Goal: Find specific page/section

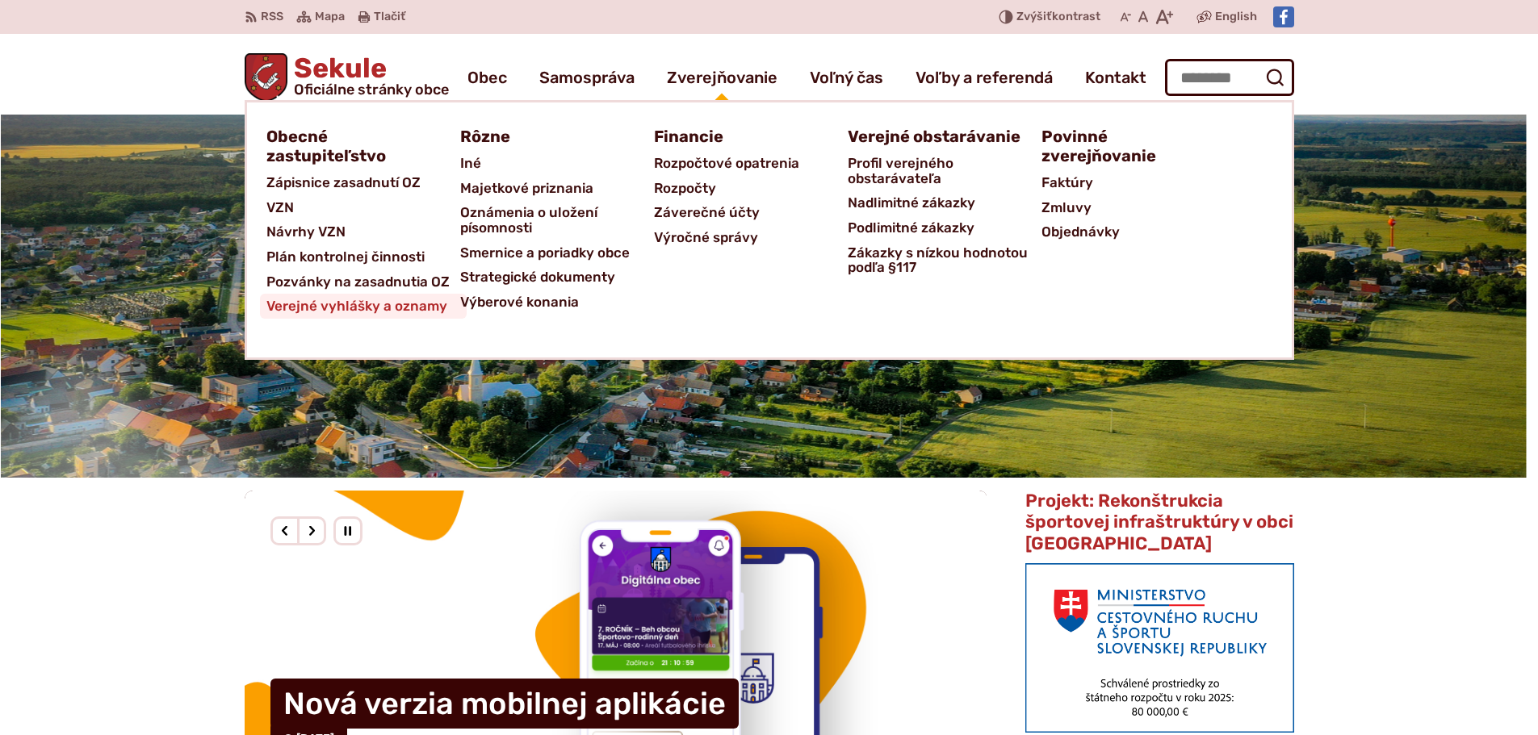
click at [400, 309] on span "Verejné vyhlášky a oznamy" at bounding box center [356, 306] width 181 height 25
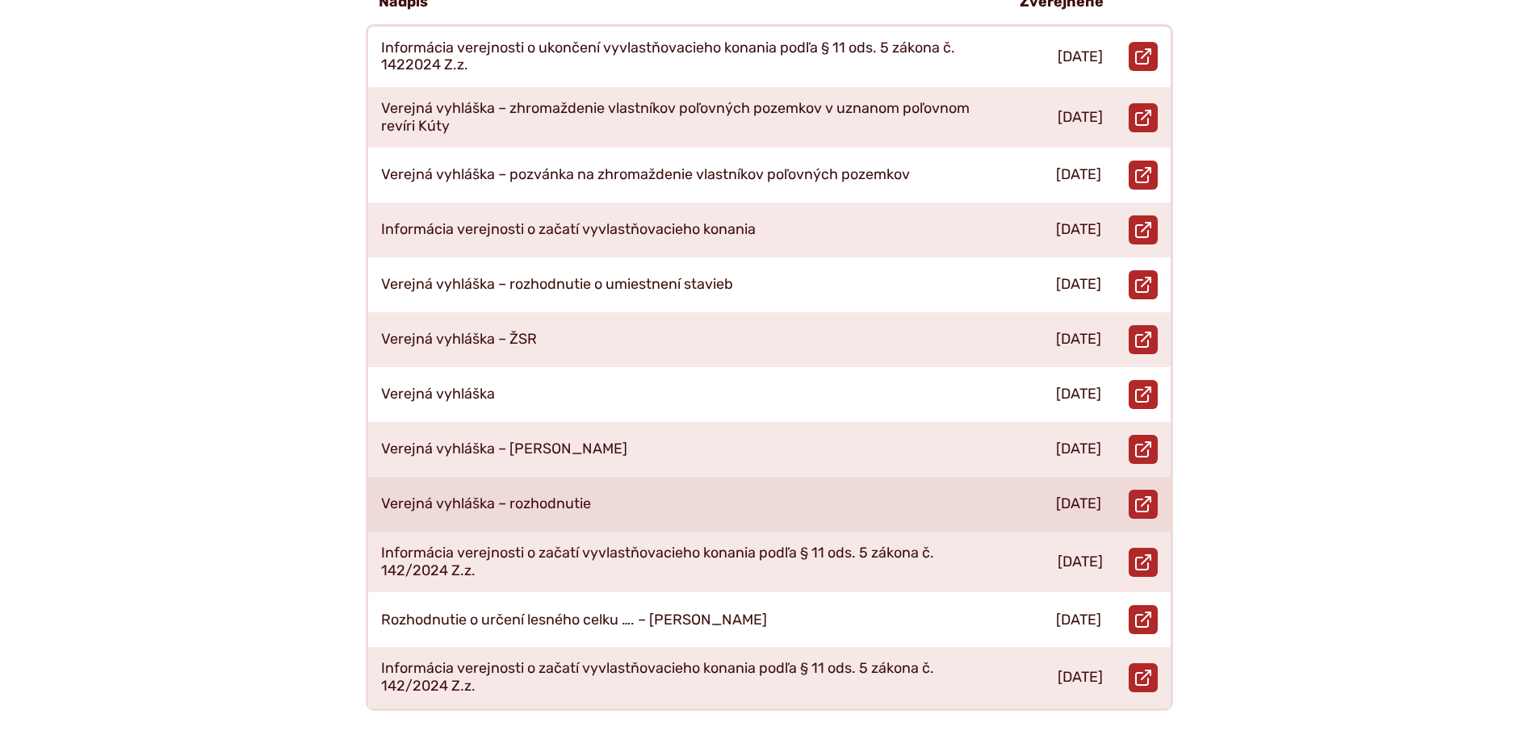
scroll to position [646, 0]
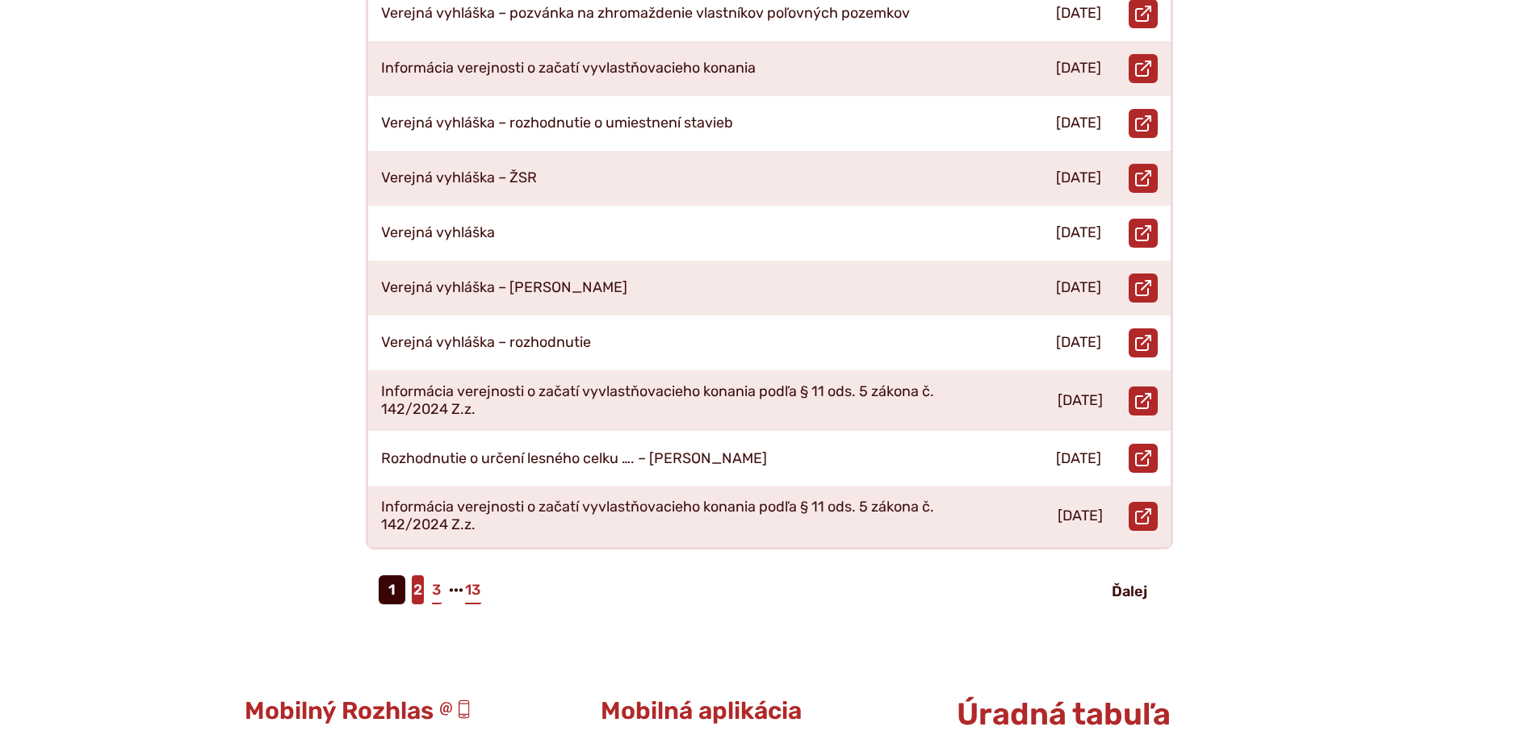
click at [421, 577] on link "2" at bounding box center [418, 590] width 12 height 29
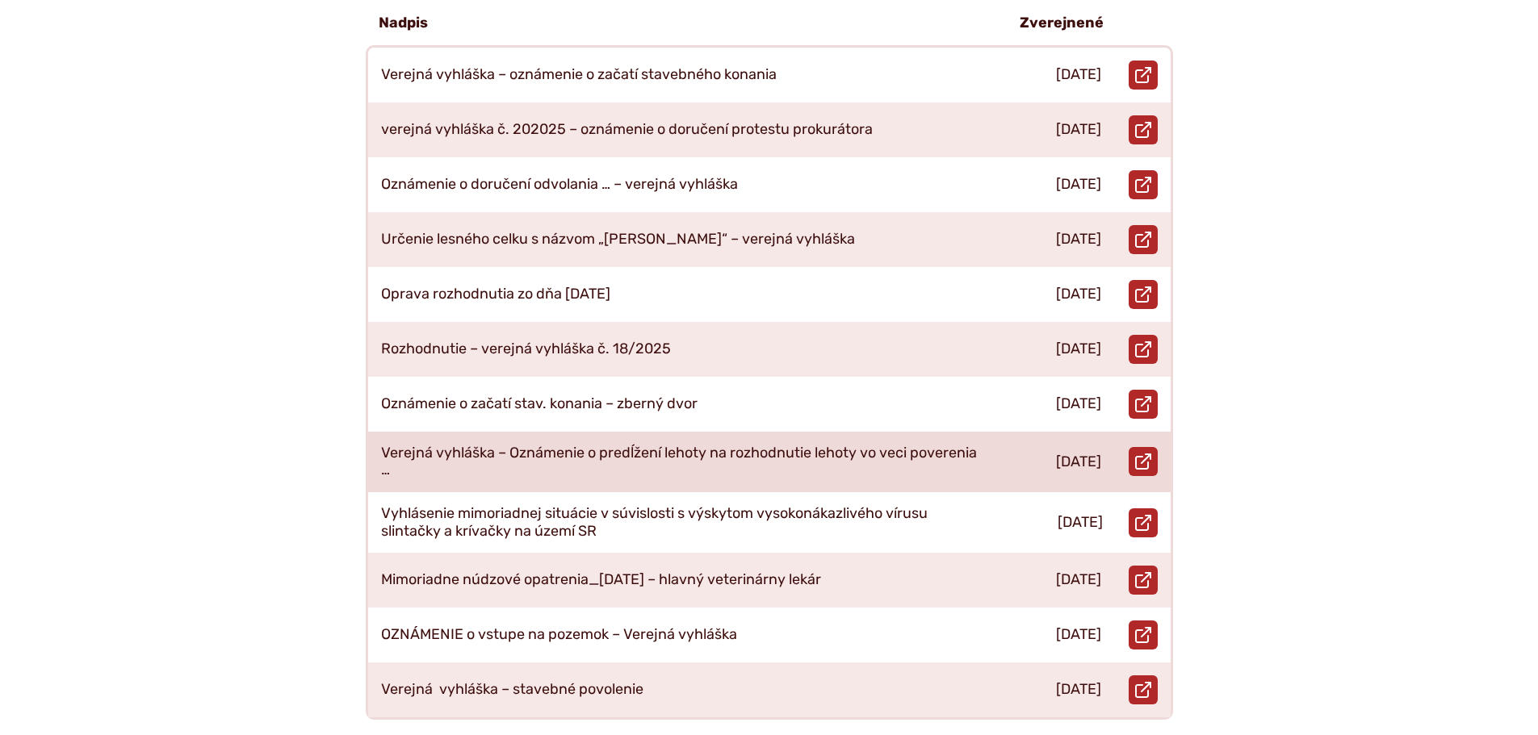
scroll to position [565, 0]
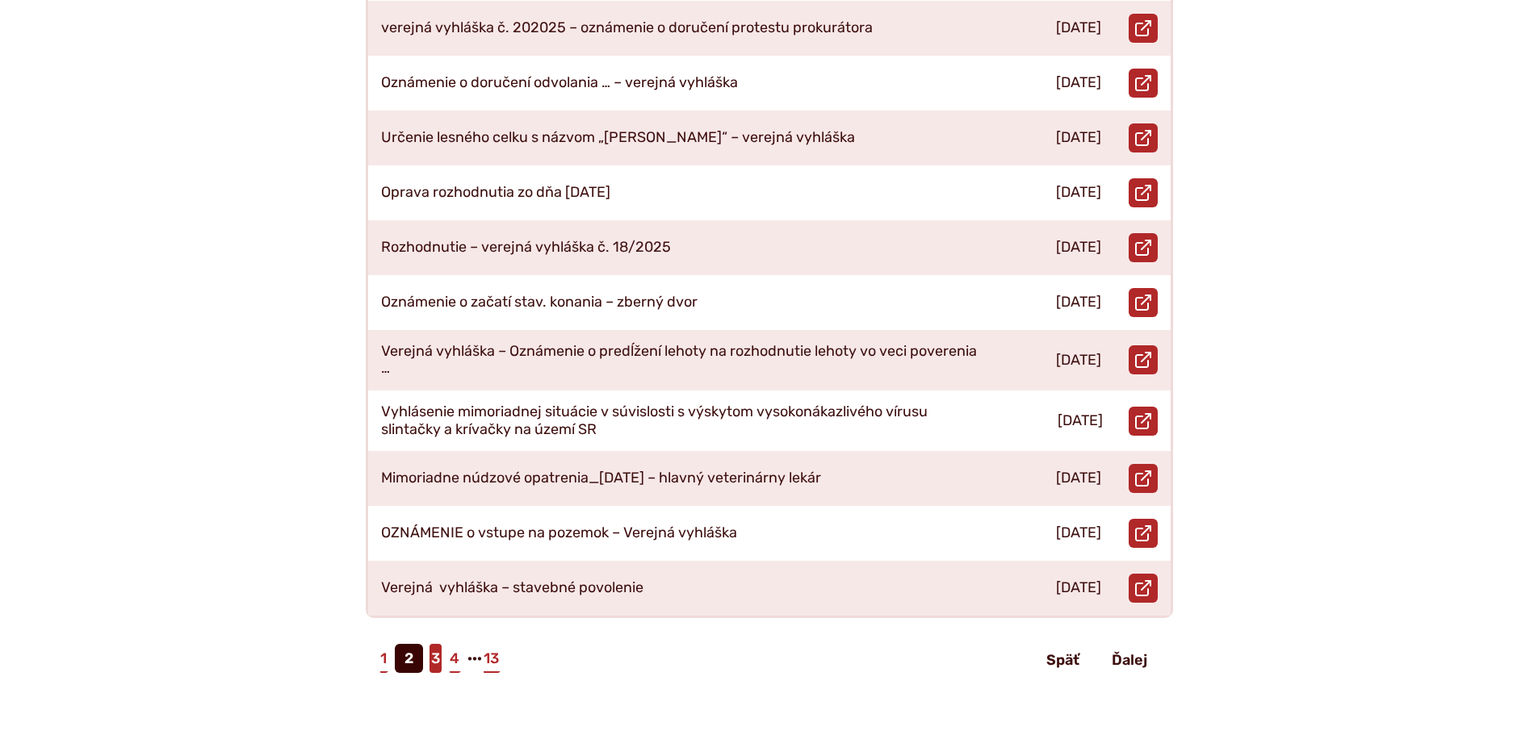
click at [437, 655] on link "3" at bounding box center [435, 658] width 12 height 29
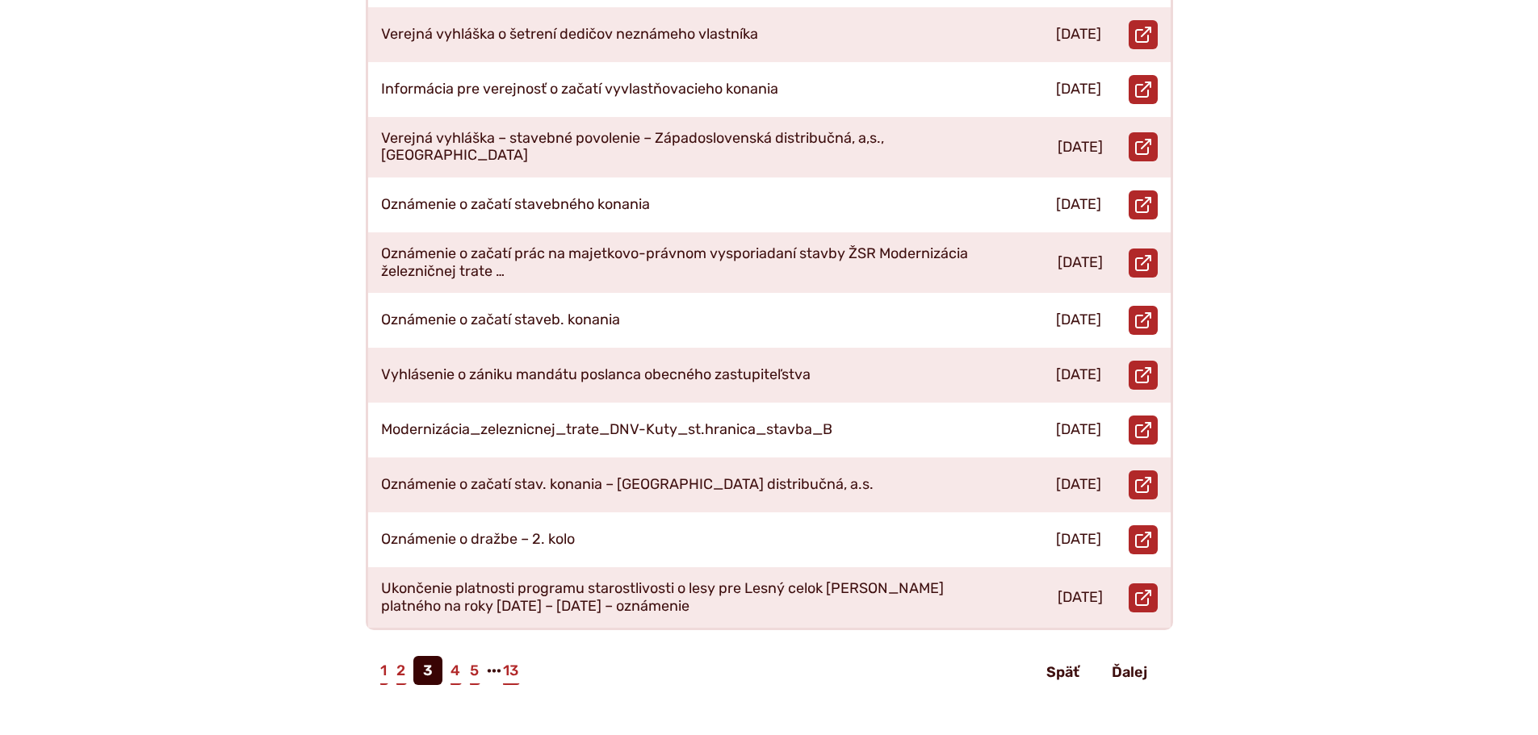
scroll to position [646, 0]
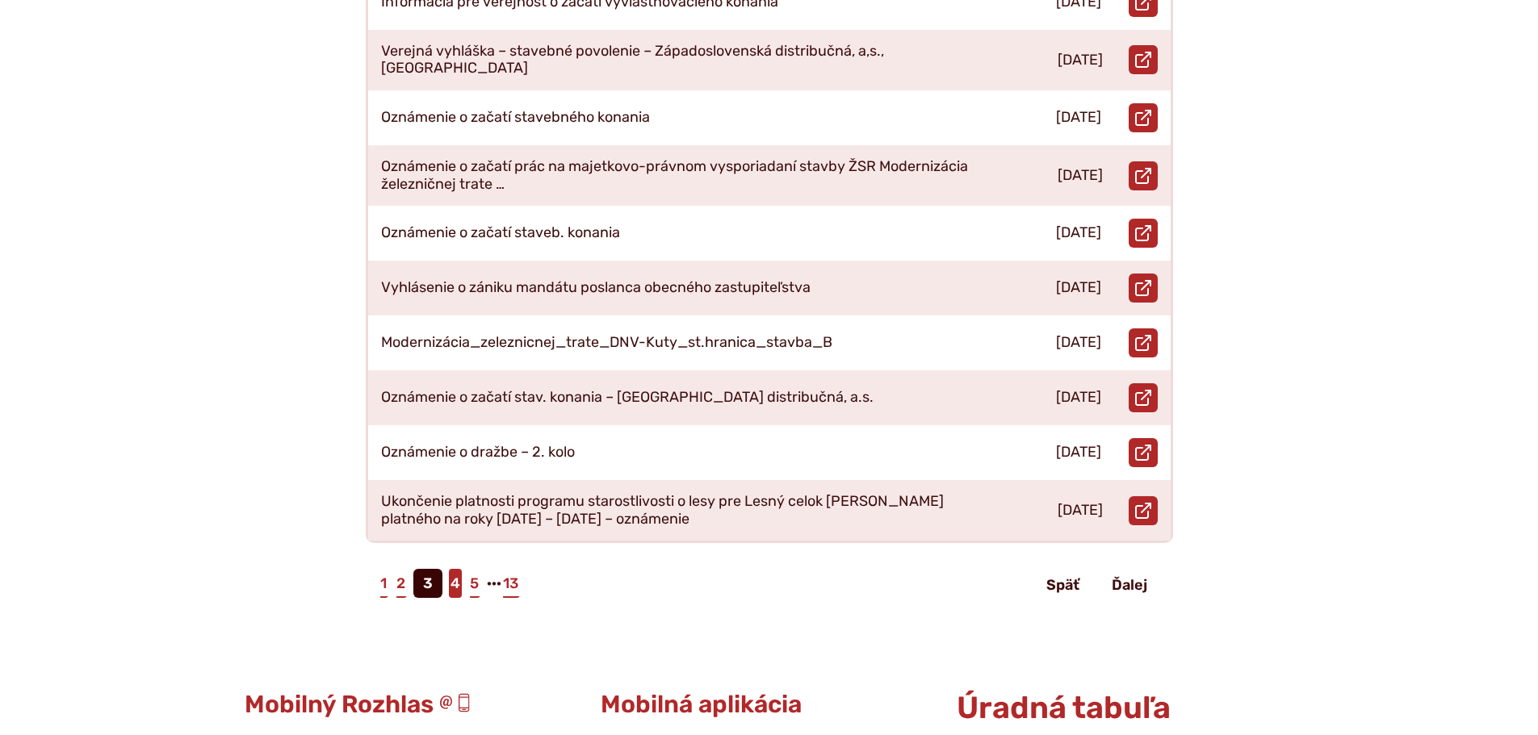
click at [457, 569] on link "4" at bounding box center [455, 583] width 13 height 29
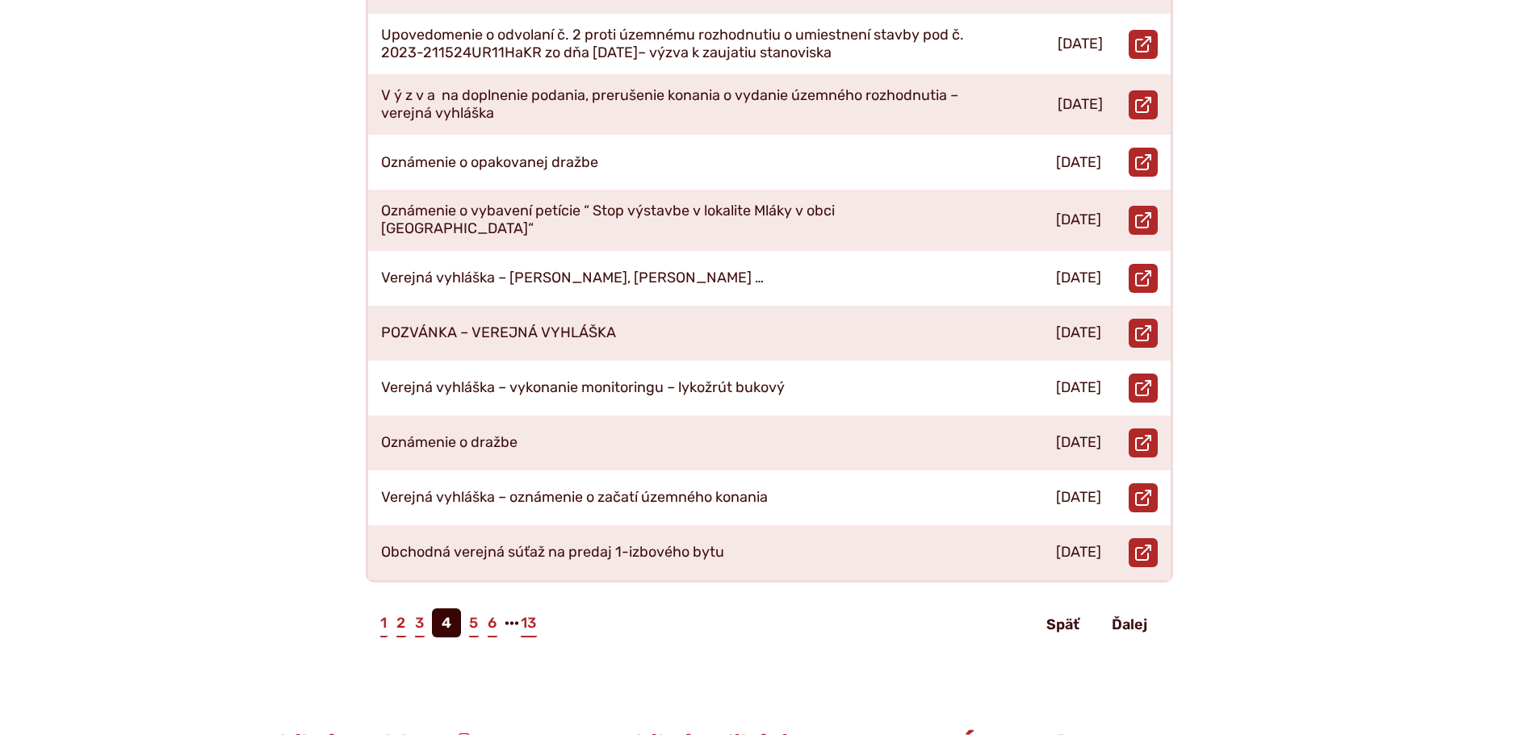
scroll to position [646, 0]
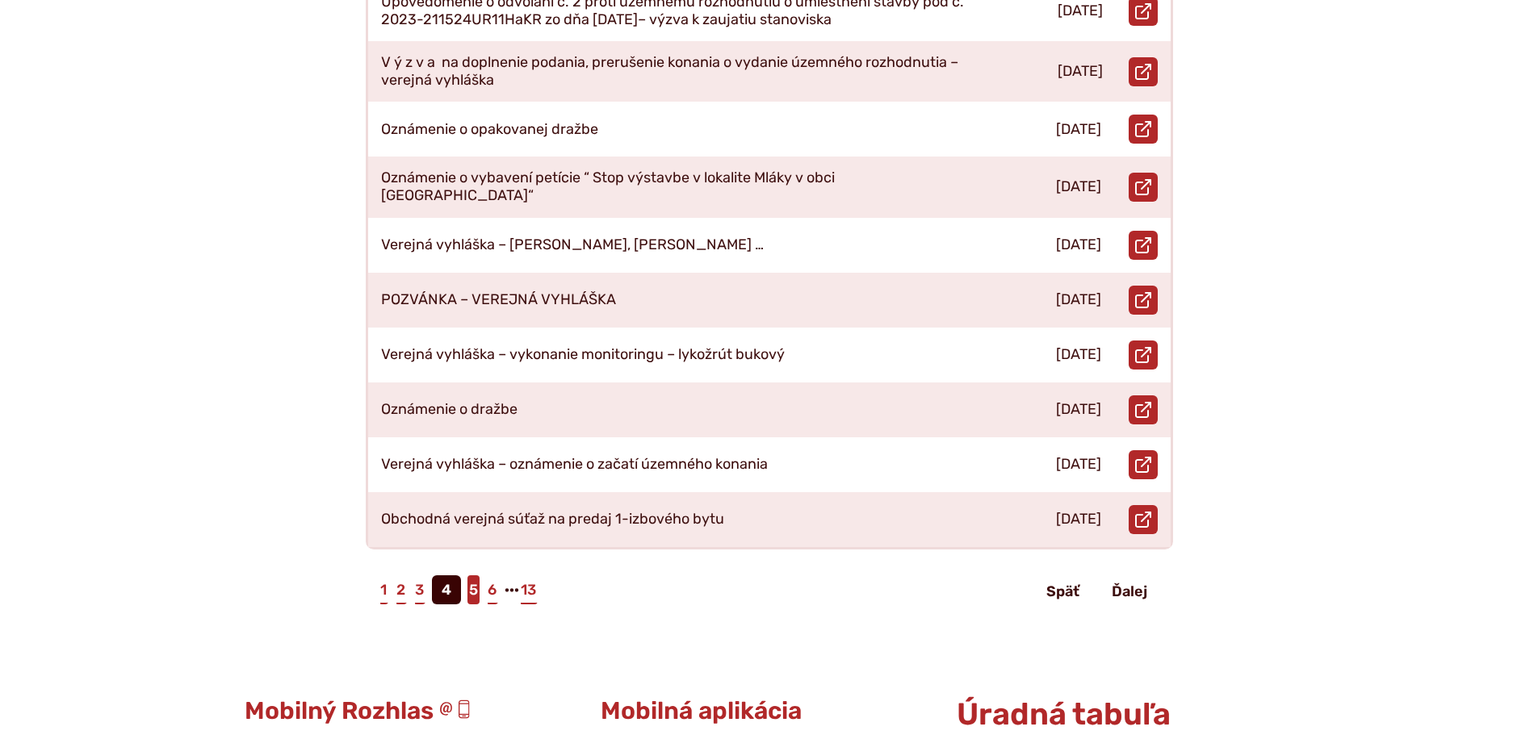
click at [479, 576] on link "5" at bounding box center [473, 590] width 12 height 29
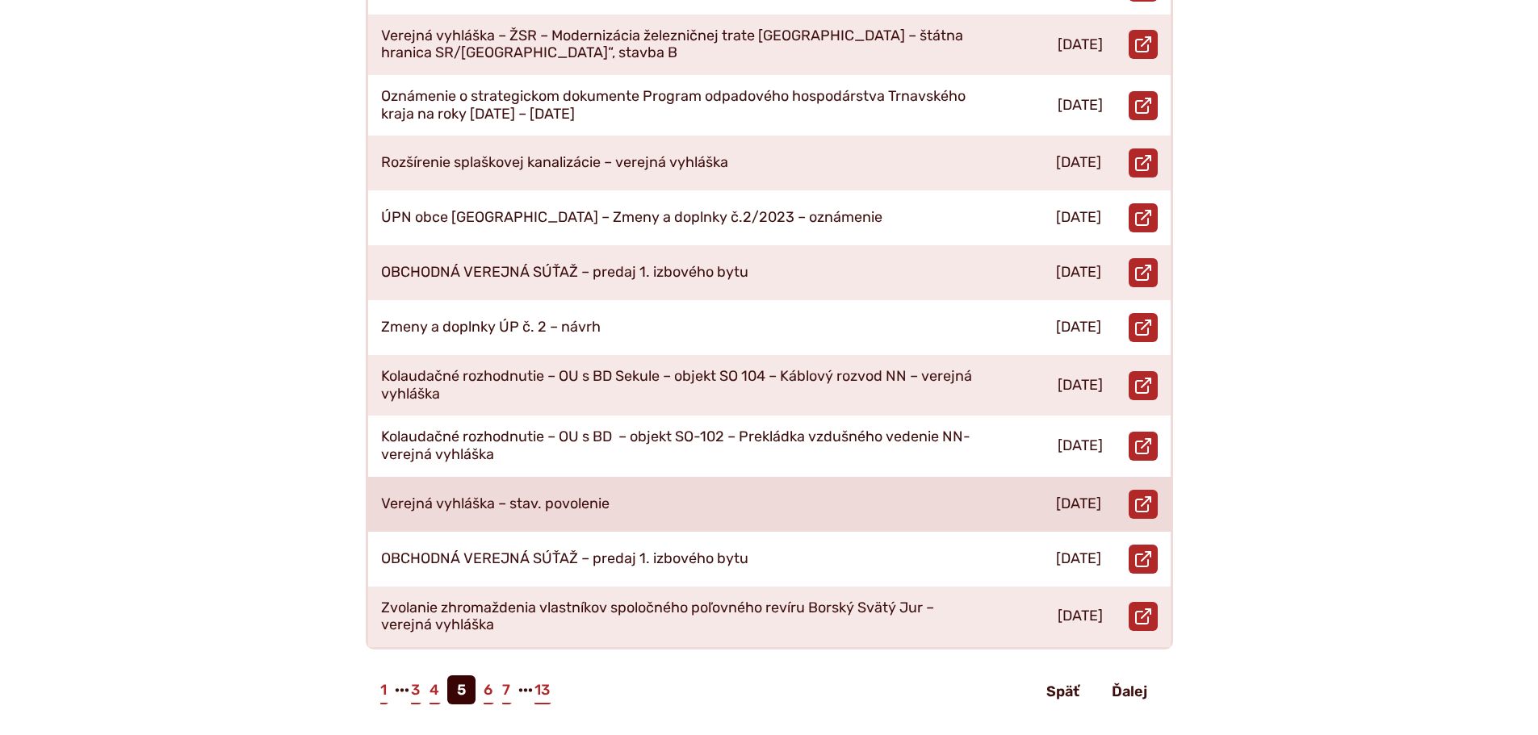
scroll to position [565, 0]
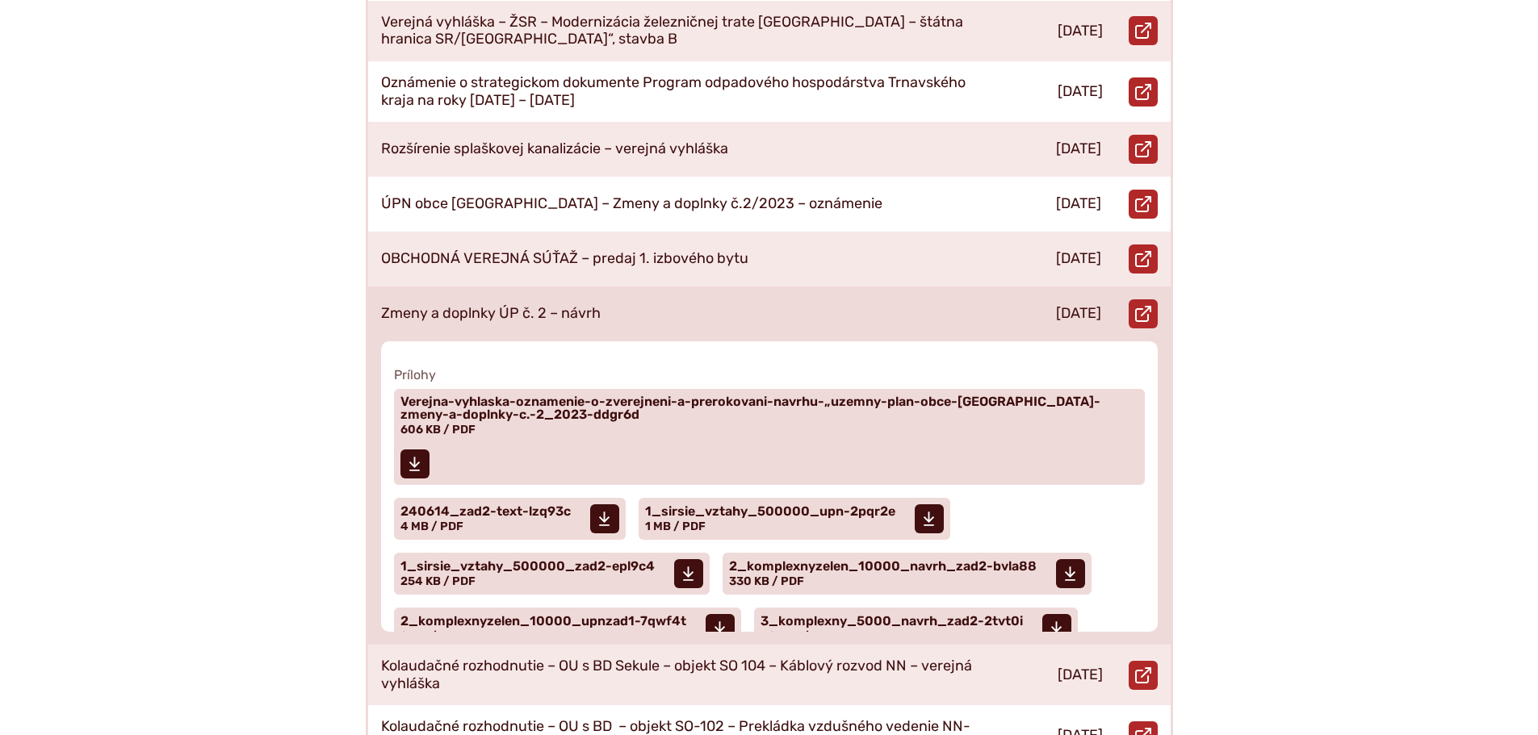
click at [564, 305] on p "Zmeny a doplnky ÚP č. 2 – návrh" at bounding box center [491, 314] width 220 height 18
click at [538, 396] on span "Verejna-vyhlaska-oznamenie-o-zverejneni-a-prerokovani-navrhu-„uzemny-plan-obce-…" at bounding box center [759, 409] width 718 height 26
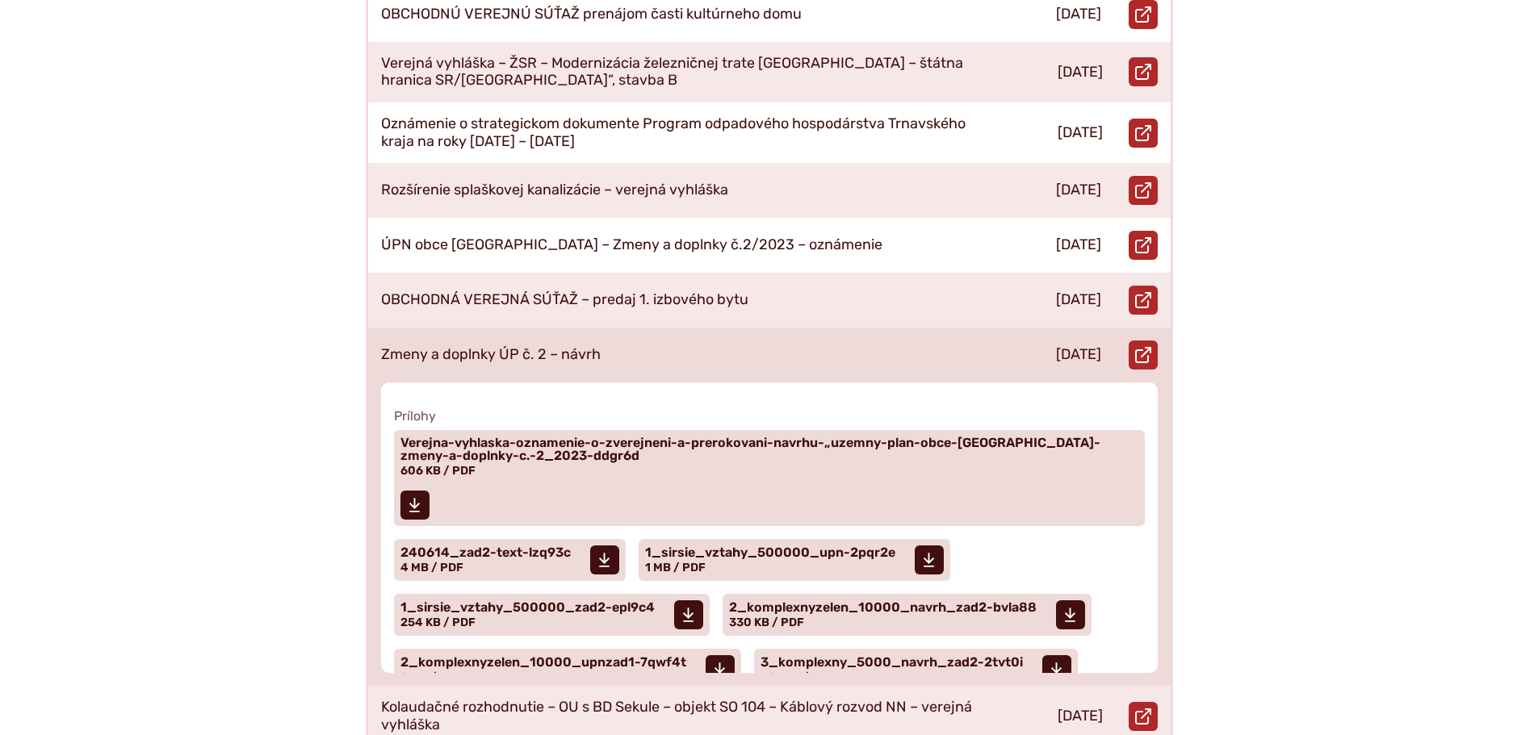
scroll to position [484, 0]
